Goal: Information Seeking & Learning: Learn about a topic

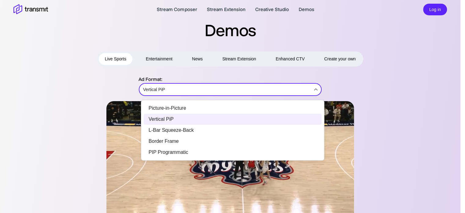
click at [229, 93] on body "Stream Composer Stream Extension Creative Studio Demos Log in Demos Live Sports…" at bounding box center [232, 106] width 465 height 213
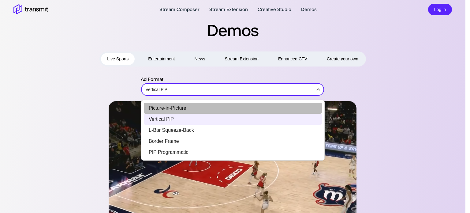
click at [223, 103] on li "Picture-in-Picture" at bounding box center [233, 108] width 178 height 11
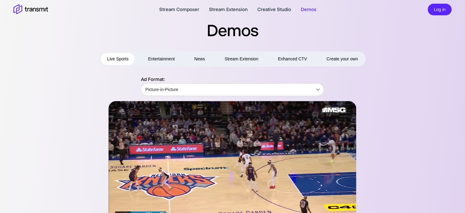
click at [42, 111] on div "Ad Format: Picture-in-Picture Picture-in-Picture ​" at bounding box center [232, 158] width 439 height 165
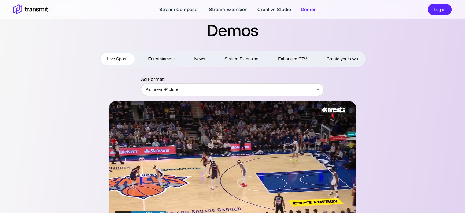
scroll to position [24, 0]
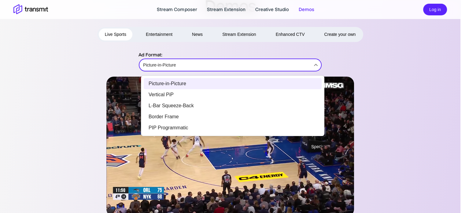
click at [252, 66] on body "Stream Composer Stream Extension Creative Studio Demos Log in Demos Live Sports…" at bounding box center [232, 82] width 465 height 213
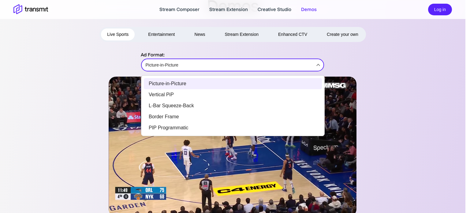
click at [224, 103] on li "L-Bar Squeeze-Back" at bounding box center [233, 105] width 178 height 11
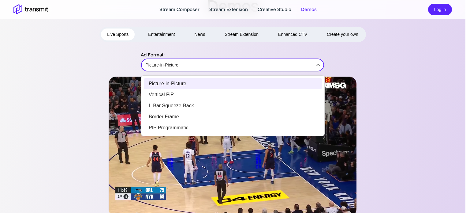
type input "L-Bar Squeeze-Back"
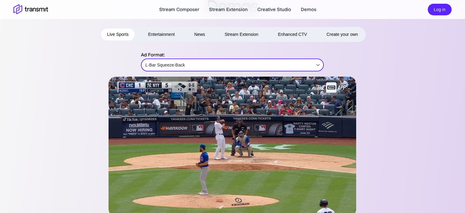
click at [67, 106] on div at bounding box center [232, 147] width 351 height 140
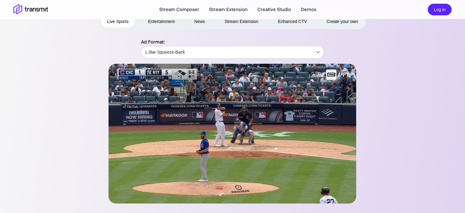
scroll to position [37, 0]
